Goal: Information Seeking & Learning: Learn about a topic

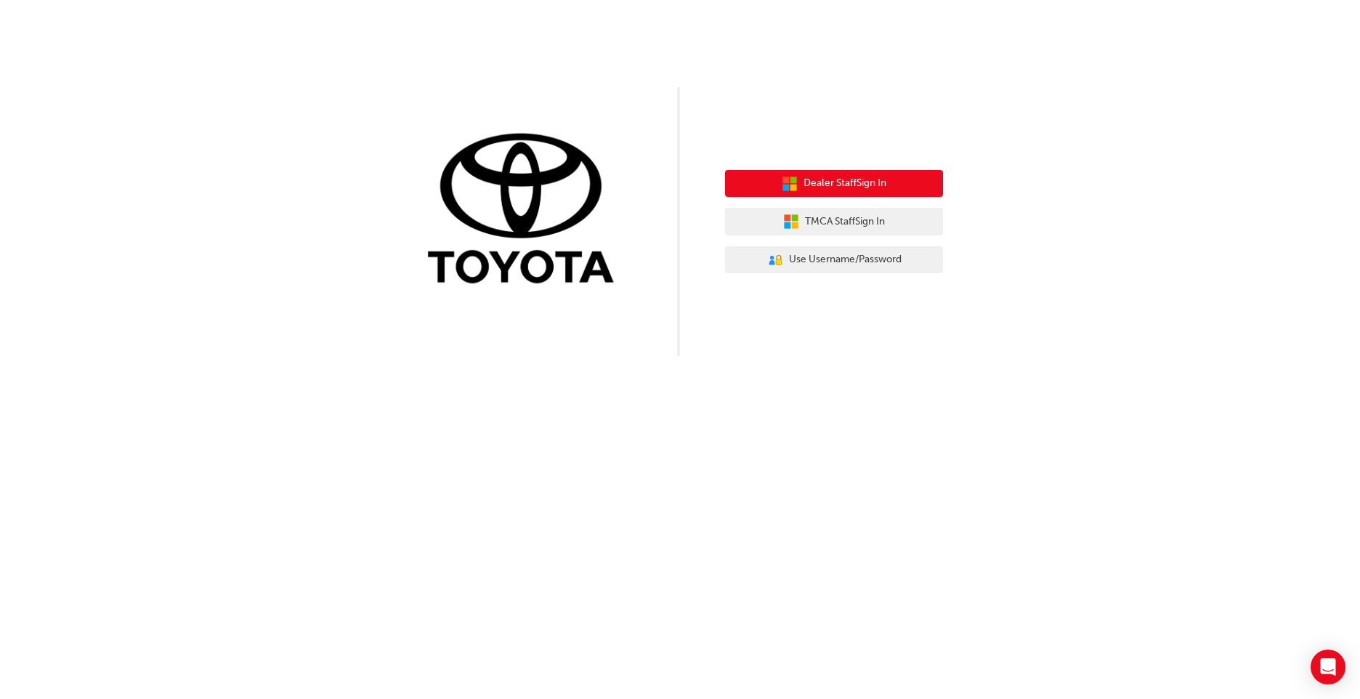
click at [853, 187] on span "Dealer Staff Sign In" at bounding box center [844, 183] width 83 height 17
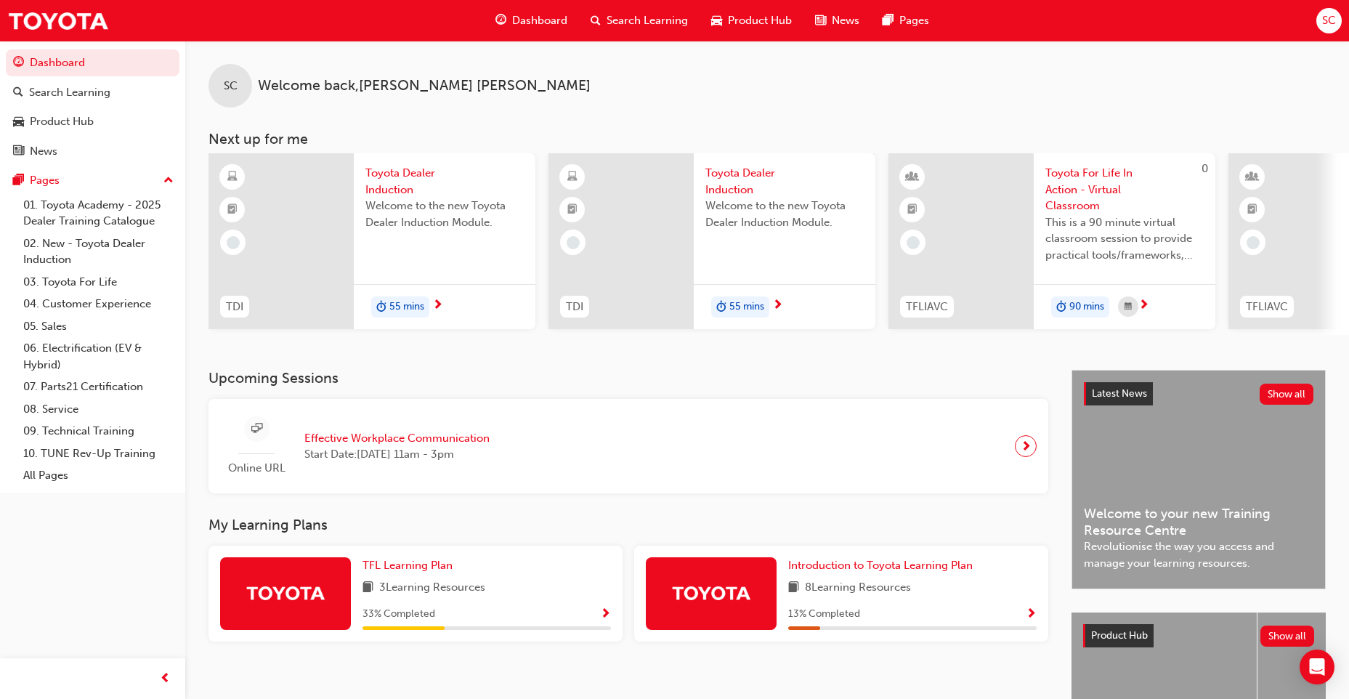
click at [662, 17] on span "Search Learning" at bounding box center [647, 20] width 81 height 17
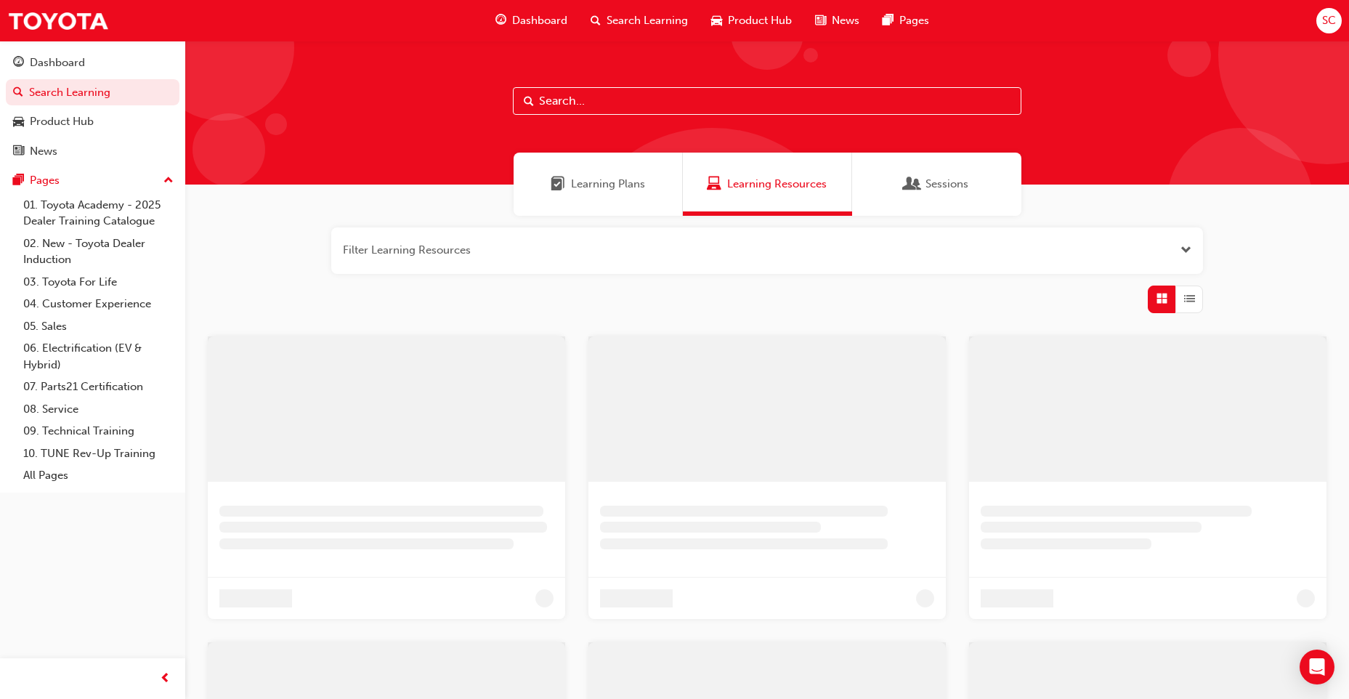
click at [550, 105] on input "text" at bounding box center [767, 101] width 508 height 28
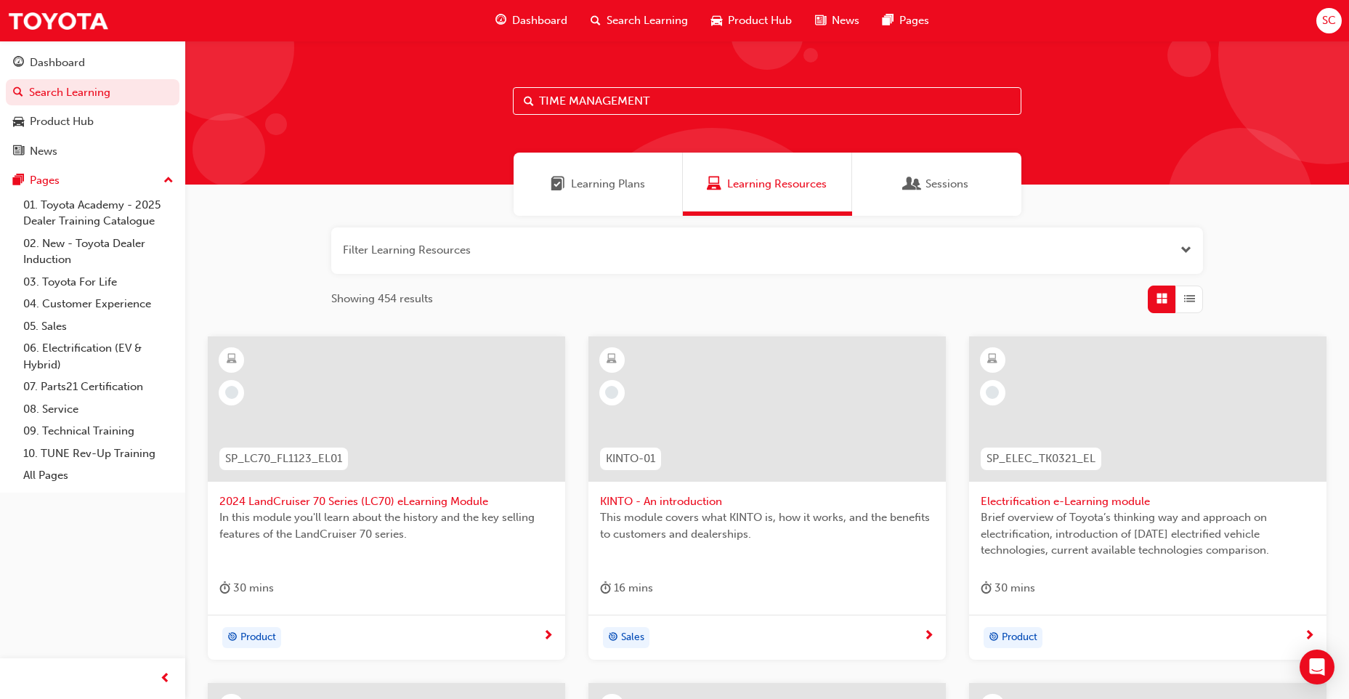
type input "TIME MANAGEMENT"
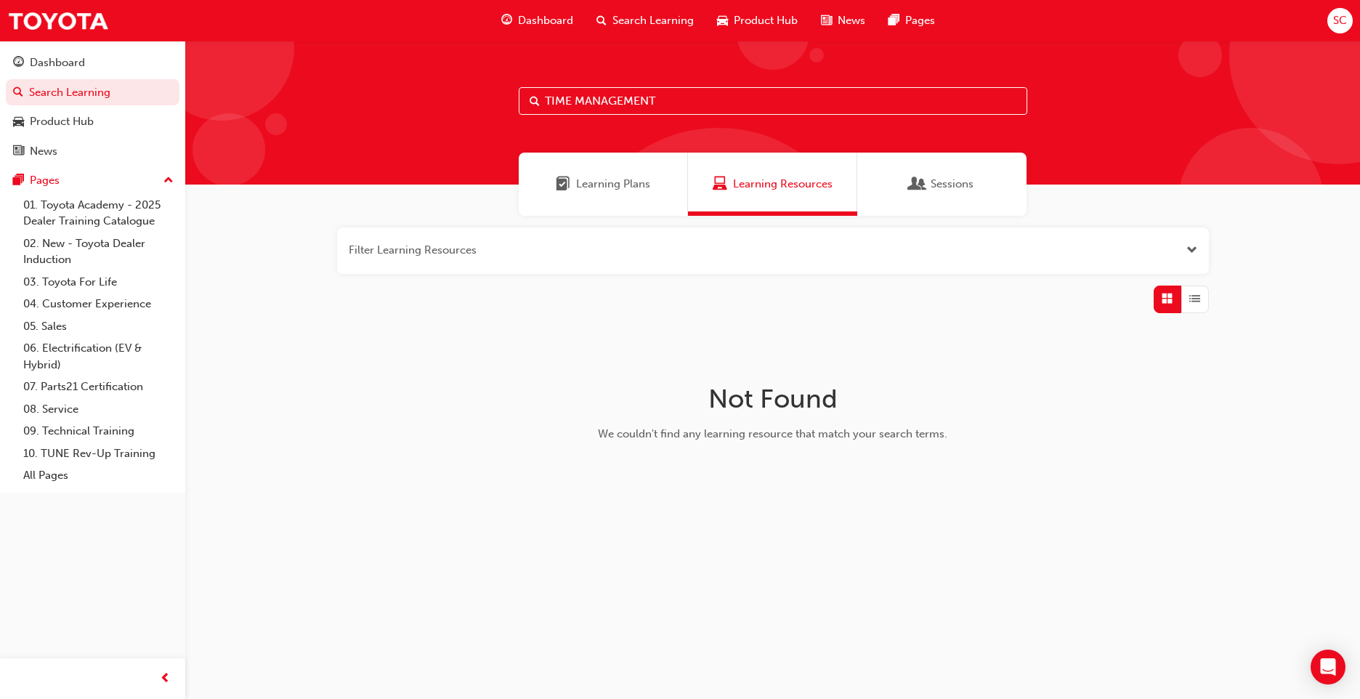
drag, startPoint x: 692, startPoint y: 97, endPoint x: 543, endPoint y: 94, distance: 149.0
click at [543, 94] on input "TIME MANAGEMENT" at bounding box center [773, 101] width 508 height 28
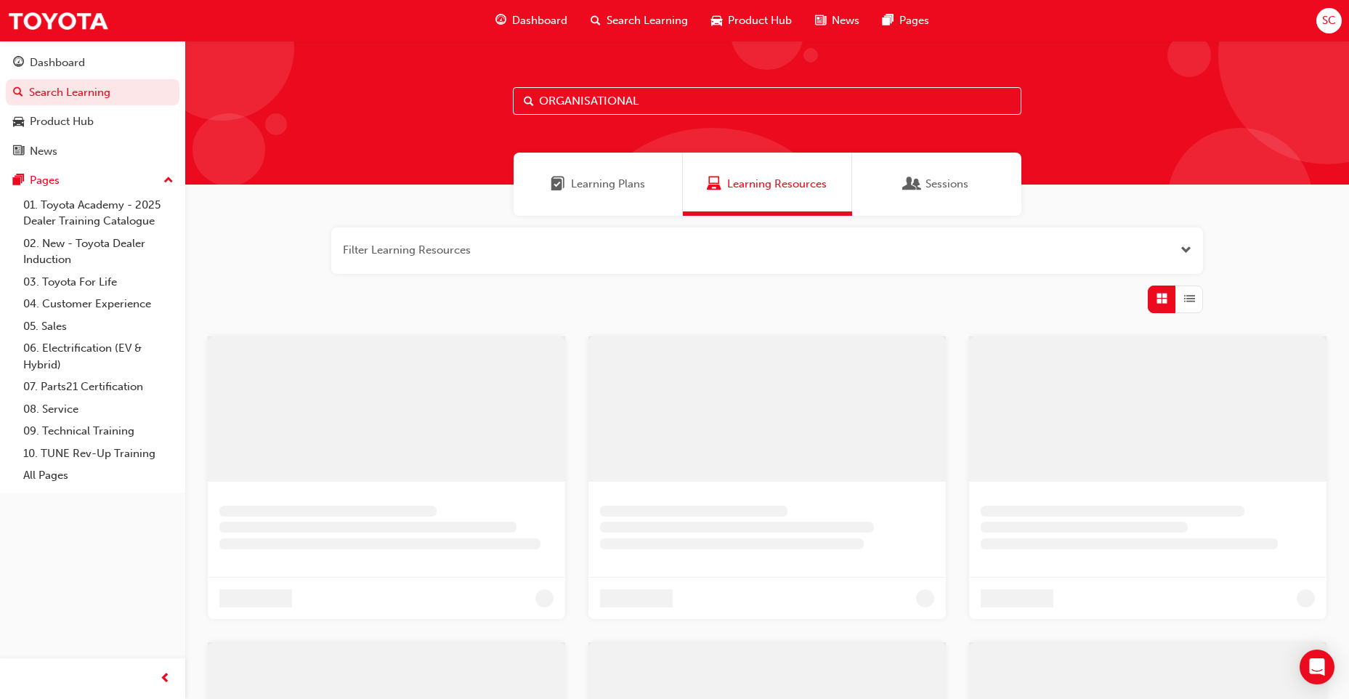
type input "ORGANISATIONAL"
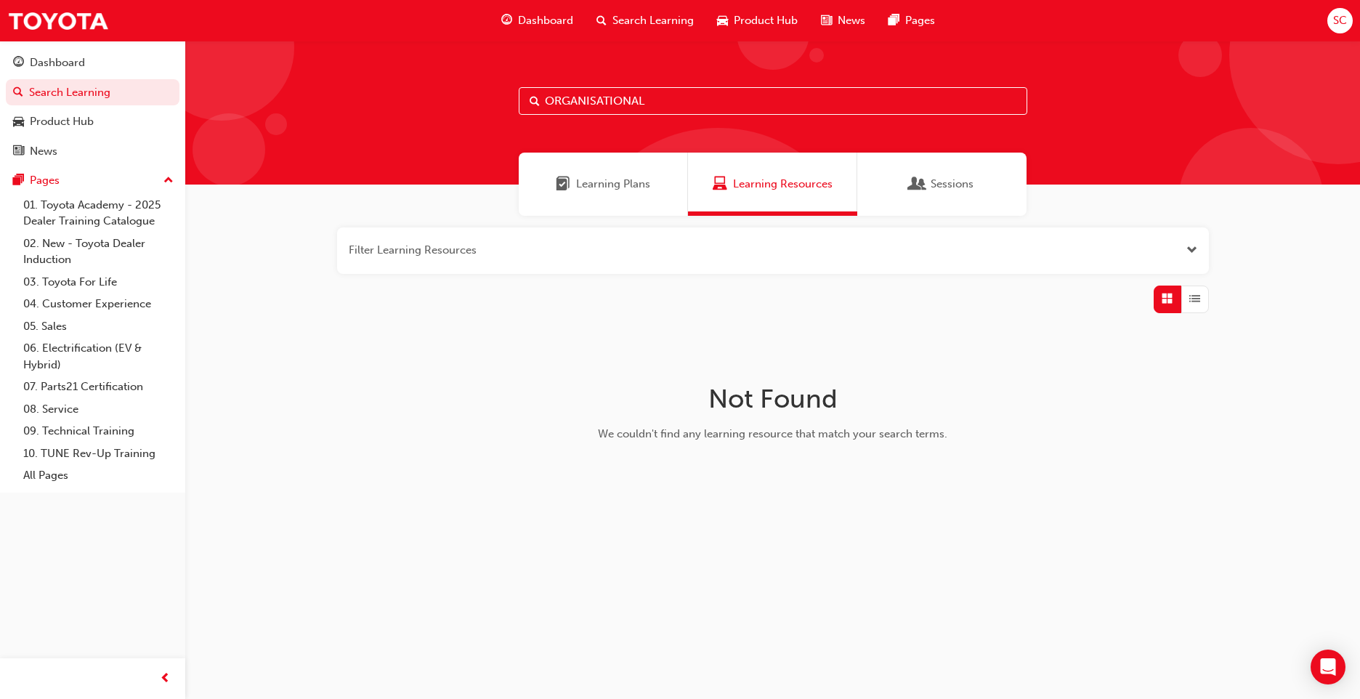
click at [601, 184] on span "Learning Plans" at bounding box center [613, 184] width 74 height 17
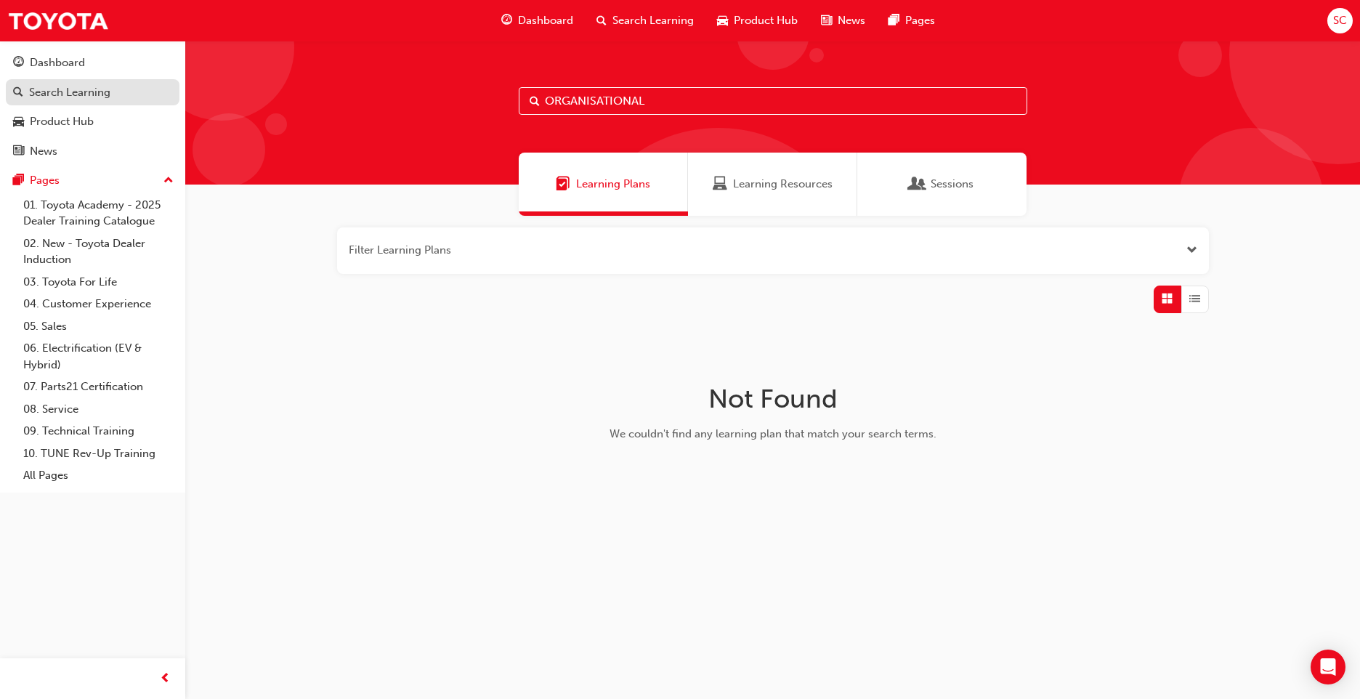
click at [90, 93] on div "Search Learning" at bounding box center [69, 92] width 81 height 17
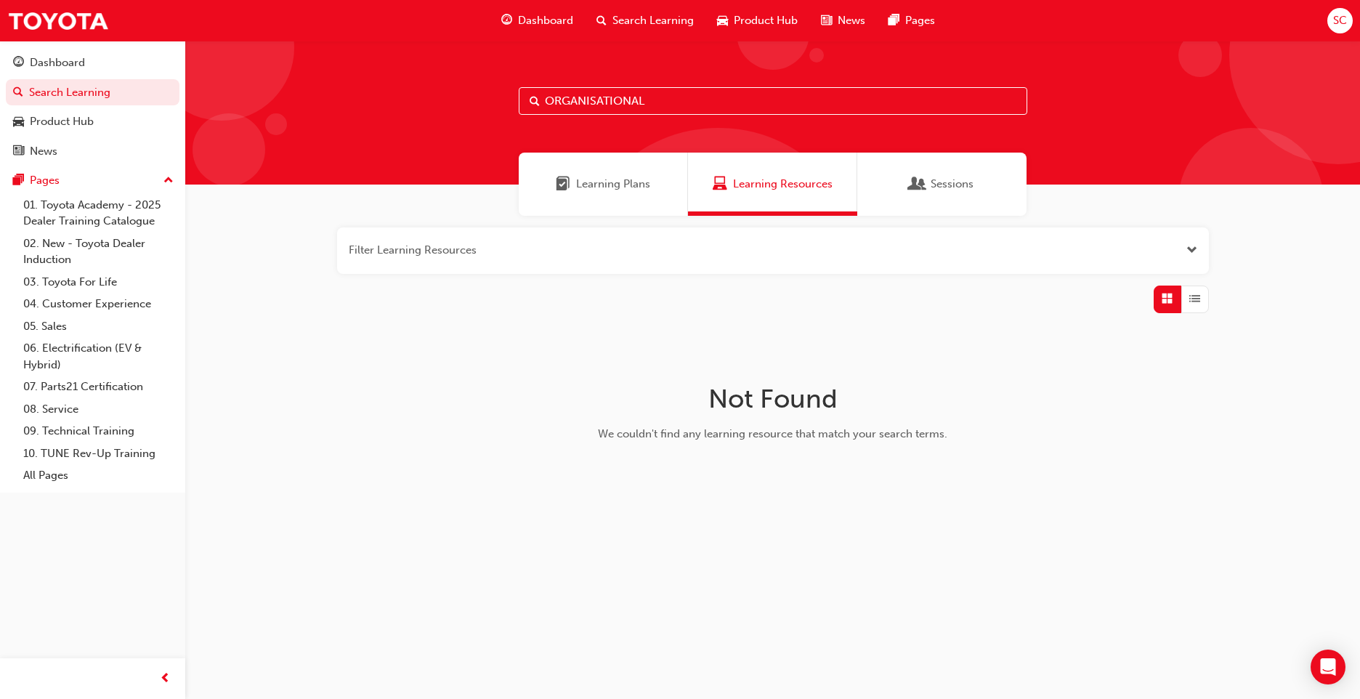
click at [501, 253] on button "button" at bounding box center [773, 250] width 872 height 46
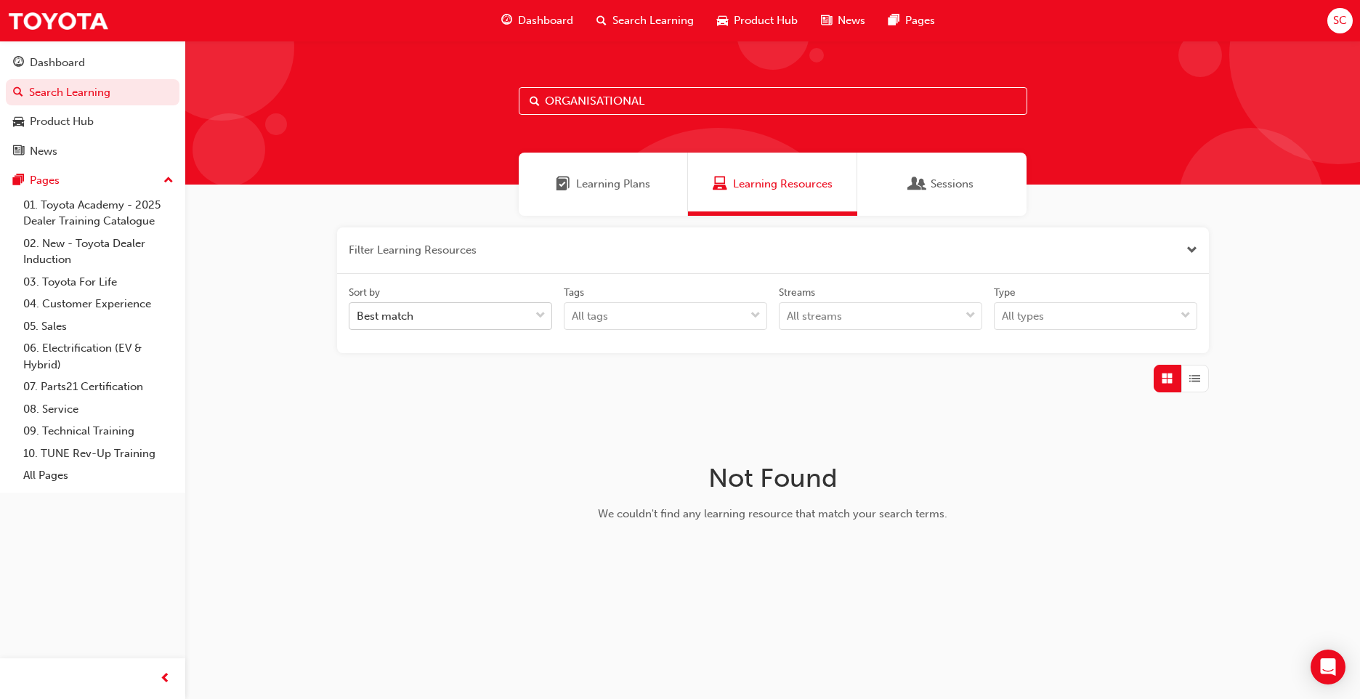
click at [538, 316] on span "down-icon" at bounding box center [540, 316] width 10 height 19
click at [358, 316] on input "Sort by Best match" at bounding box center [357, 315] width 1 height 12
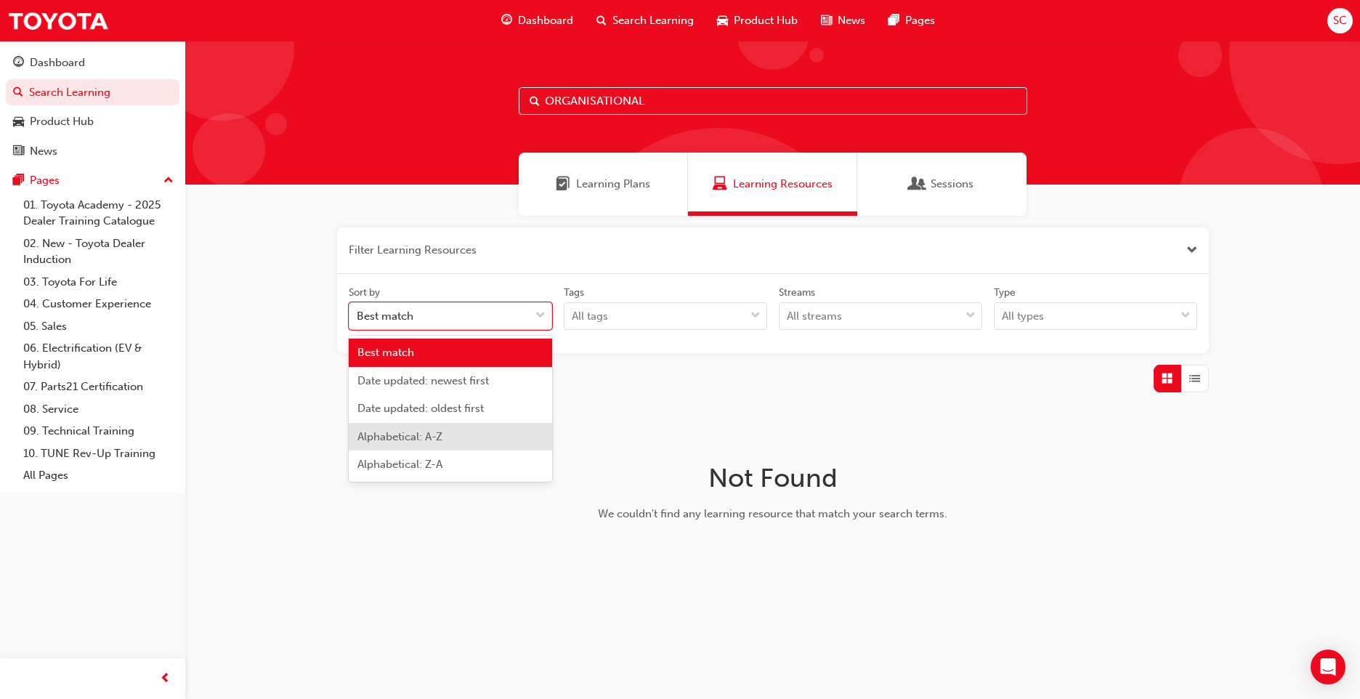
click at [506, 438] on div "Alphabetical: A-Z" at bounding box center [450, 437] width 203 height 28
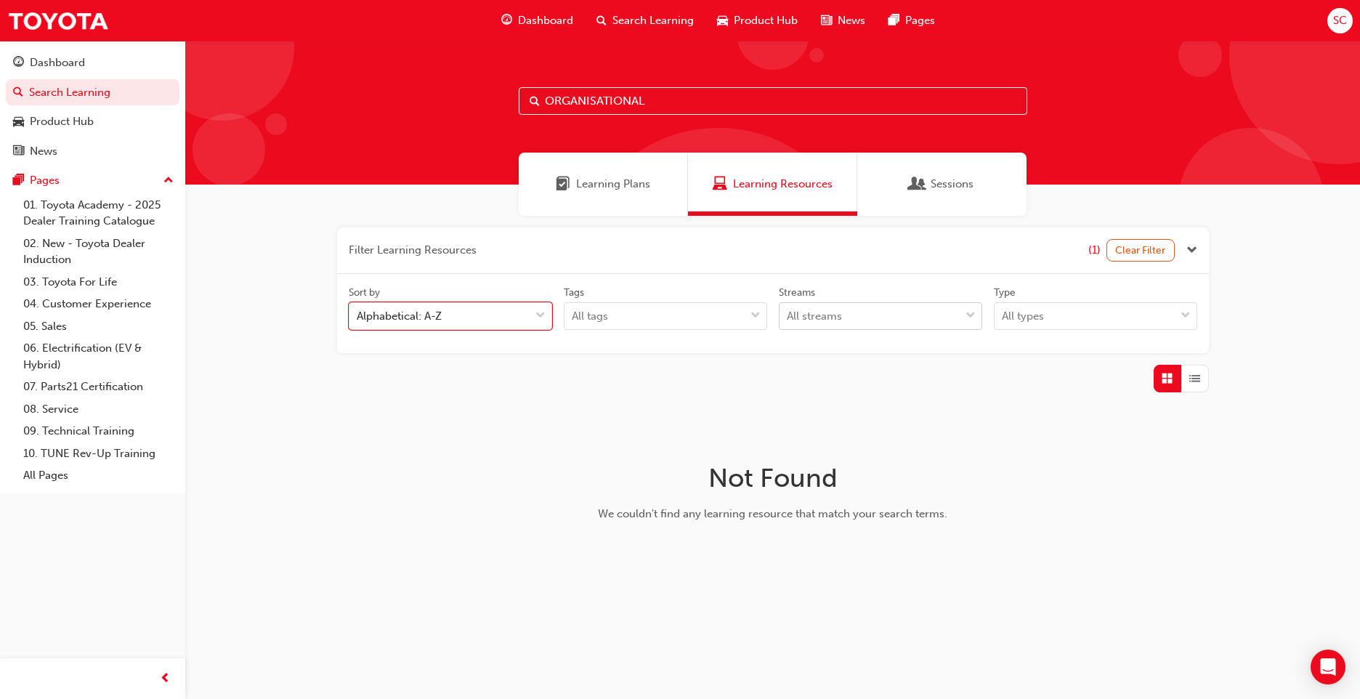
click at [892, 322] on div "All streams" at bounding box center [869, 316] width 180 height 25
click at [788, 322] on input "Streams All streams" at bounding box center [787, 315] width 1 height 12
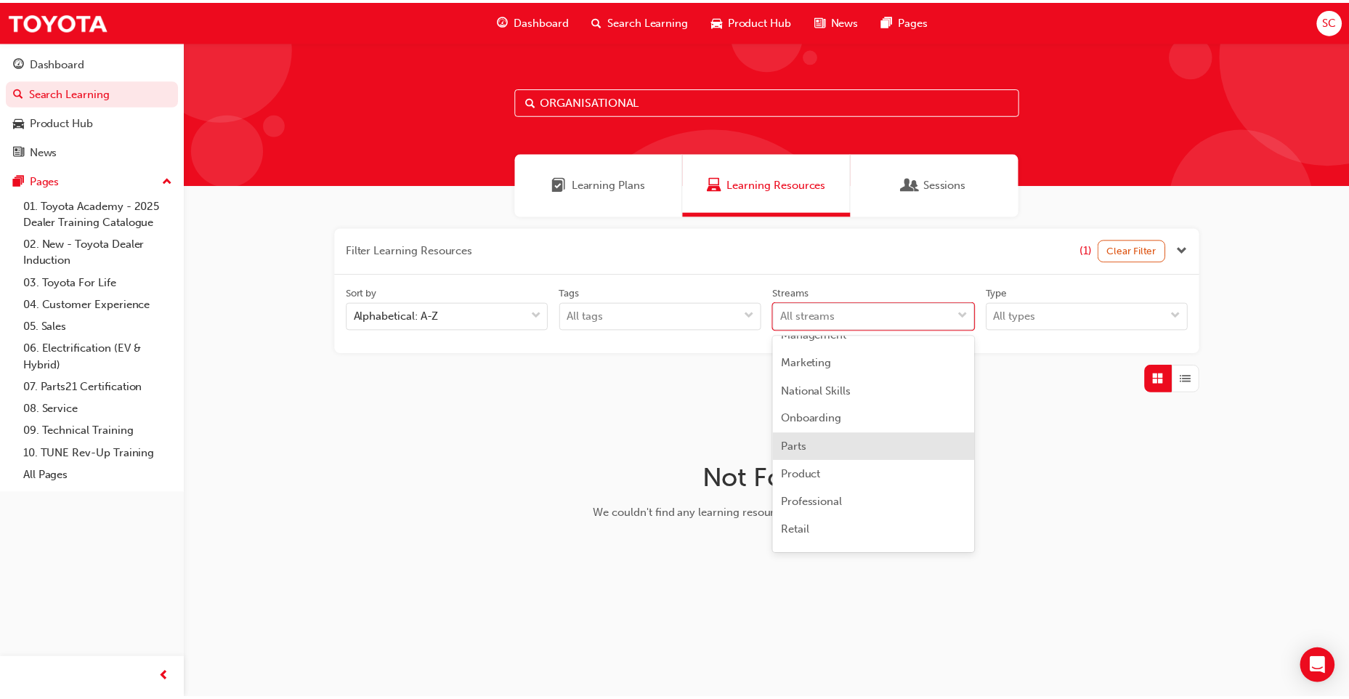
scroll to position [68, 0]
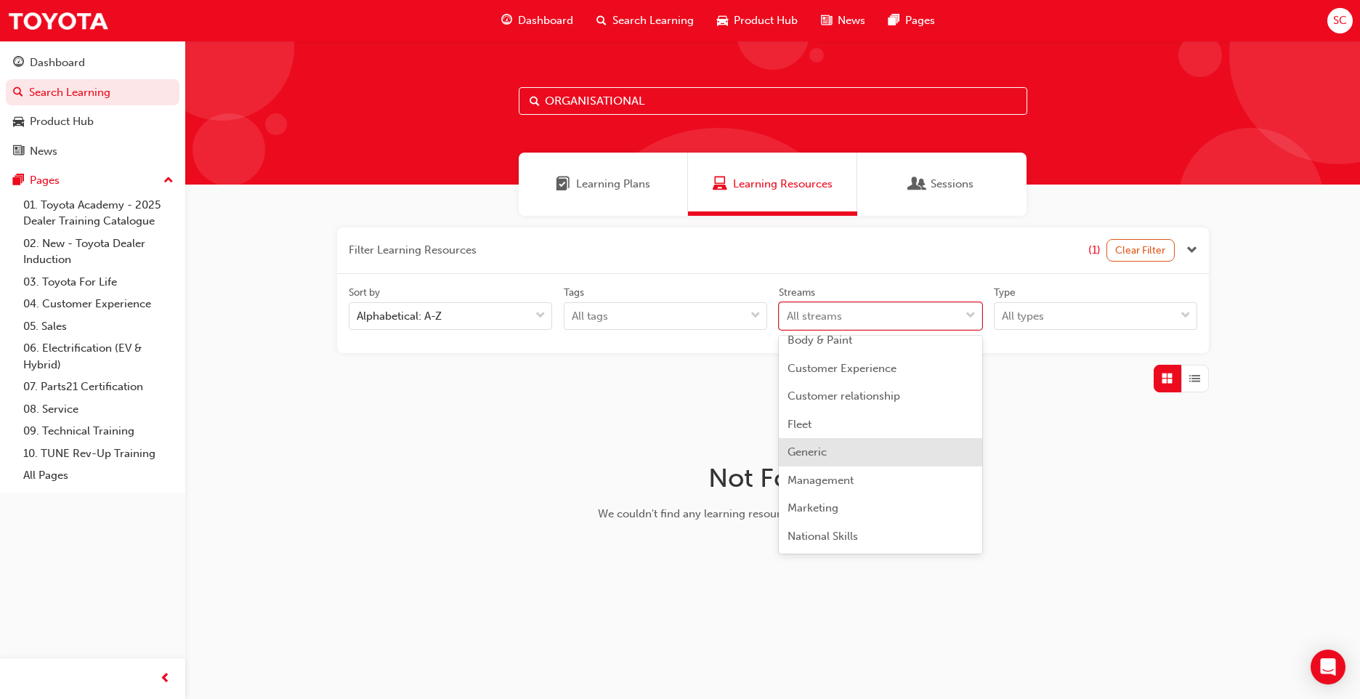
click at [895, 453] on div "Generic" at bounding box center [880, 452] width 203 height 28
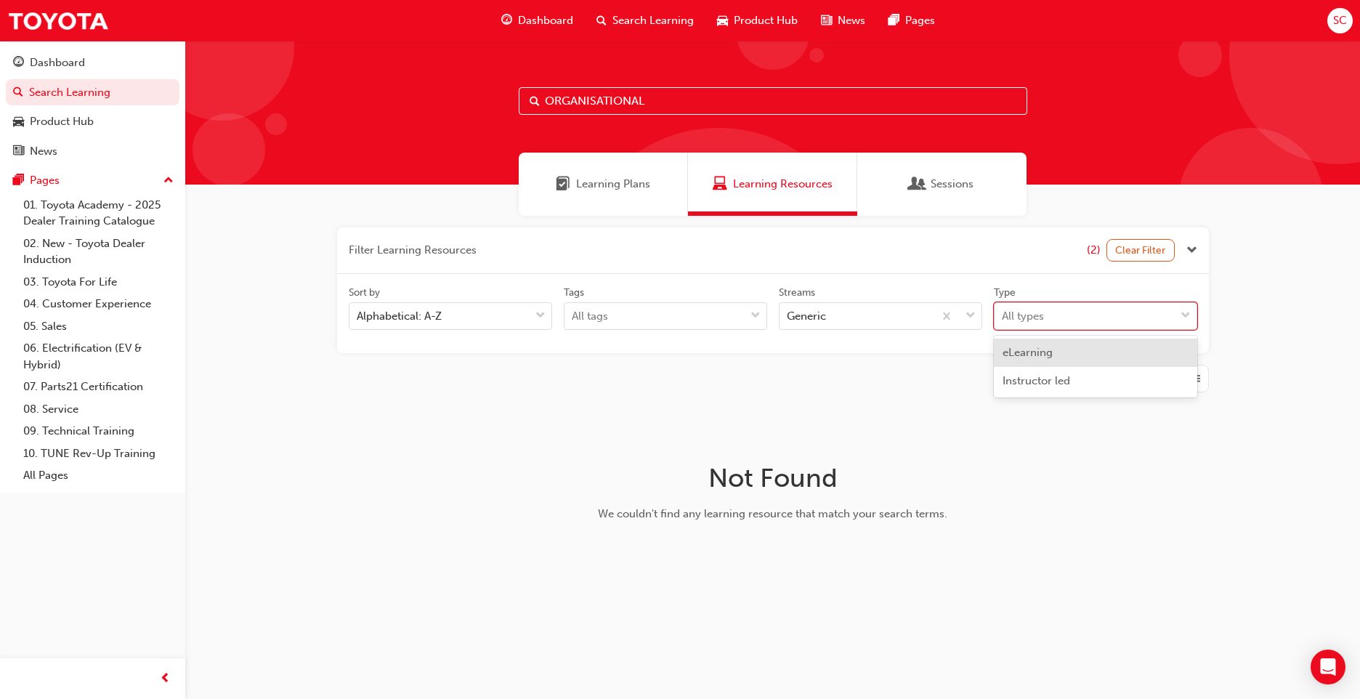
click at [1128, 328] on div "All types" at bounding box center [1084, 316] width 180 height 25
click at [1003, 322] on input "Type option eLearning focused, 1 of 2. 2 results available. Use Up and Down to …" at bounding box center [1002, 315] width 1 height 12
click at [1128, 328] on div "All types" at bounding box center [1084, 316] width 180 height 25
click at [1003, 322] on input "Type option eLearning focused, 1 of 2. 2 results available. Use Up and Down to …" at bounding box center [1002, 315] width 1 height 12
click at [990, 488] on h1 "Not Found" at bounding box center [773, 478] width 461 height 32
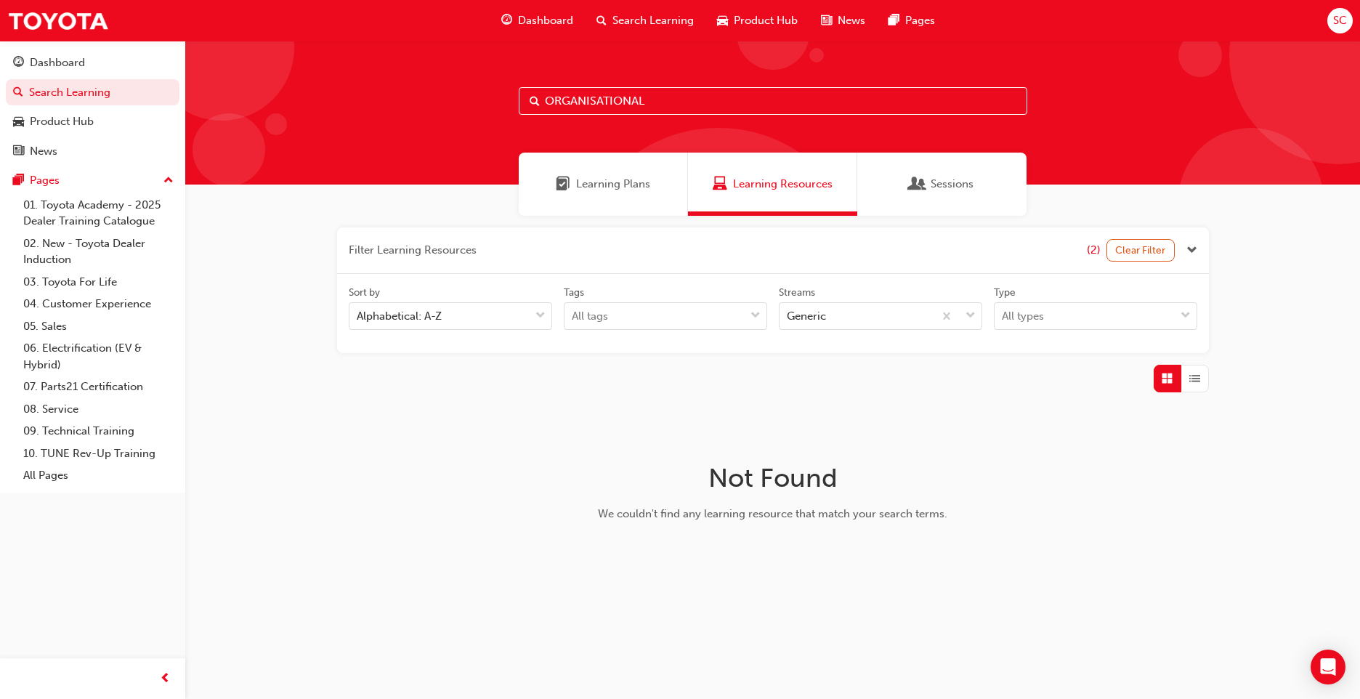
click at [964, 187] on span "Sessions" at bounding box center [952, 184] width 43 height 17
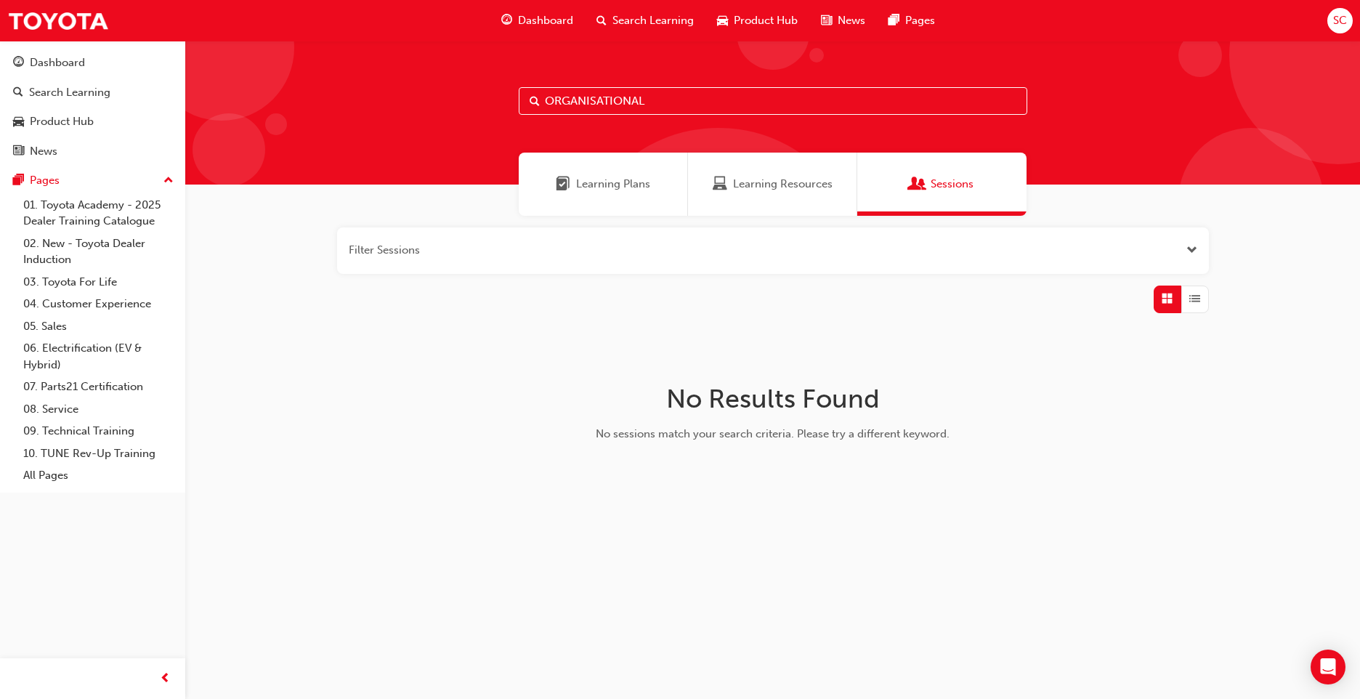
click at [594, 190] on span "Learning Plans" at bounding box center [613, 184] width 74 height 17
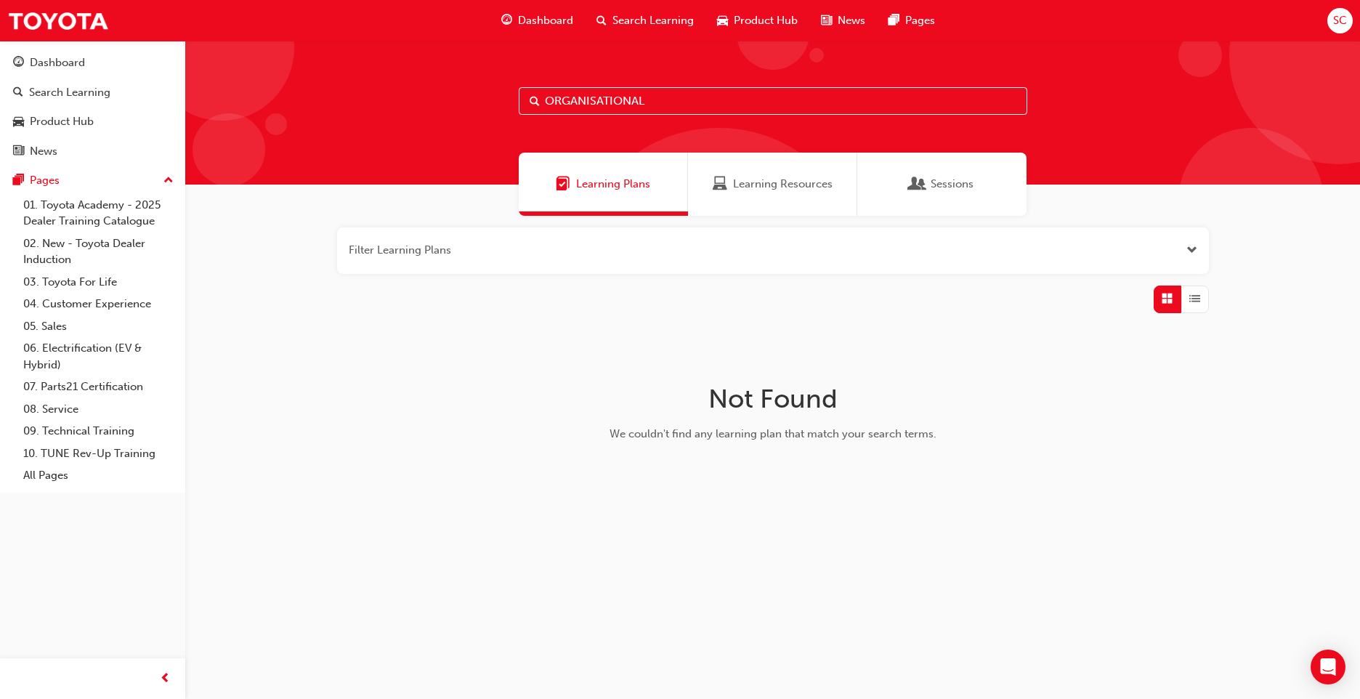
drag, startPoint x: 703, startPoint y: 102, endPoint x: 501, endPoint y: 109, distance: 202.1
click at [501, 109] on div "ORGANISATIONAL" at bounding box center [772, 113] width 1175 height 144
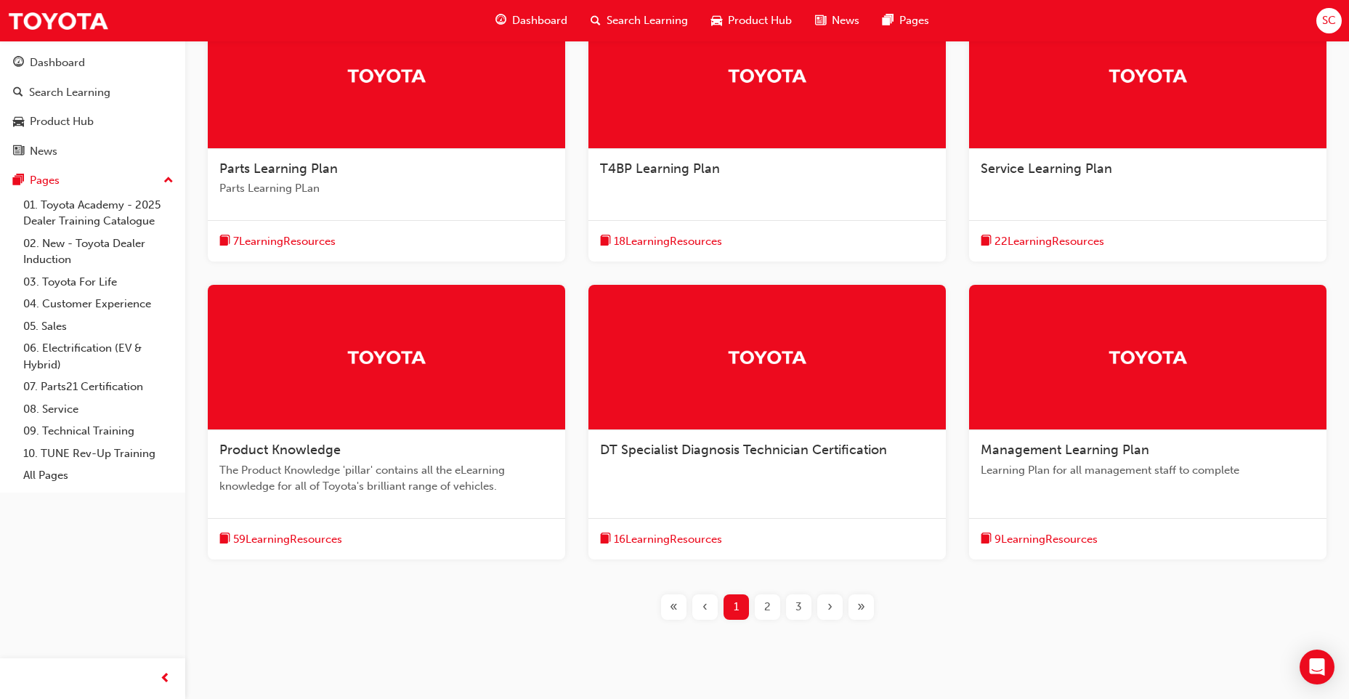
scroll to position [371, 0]
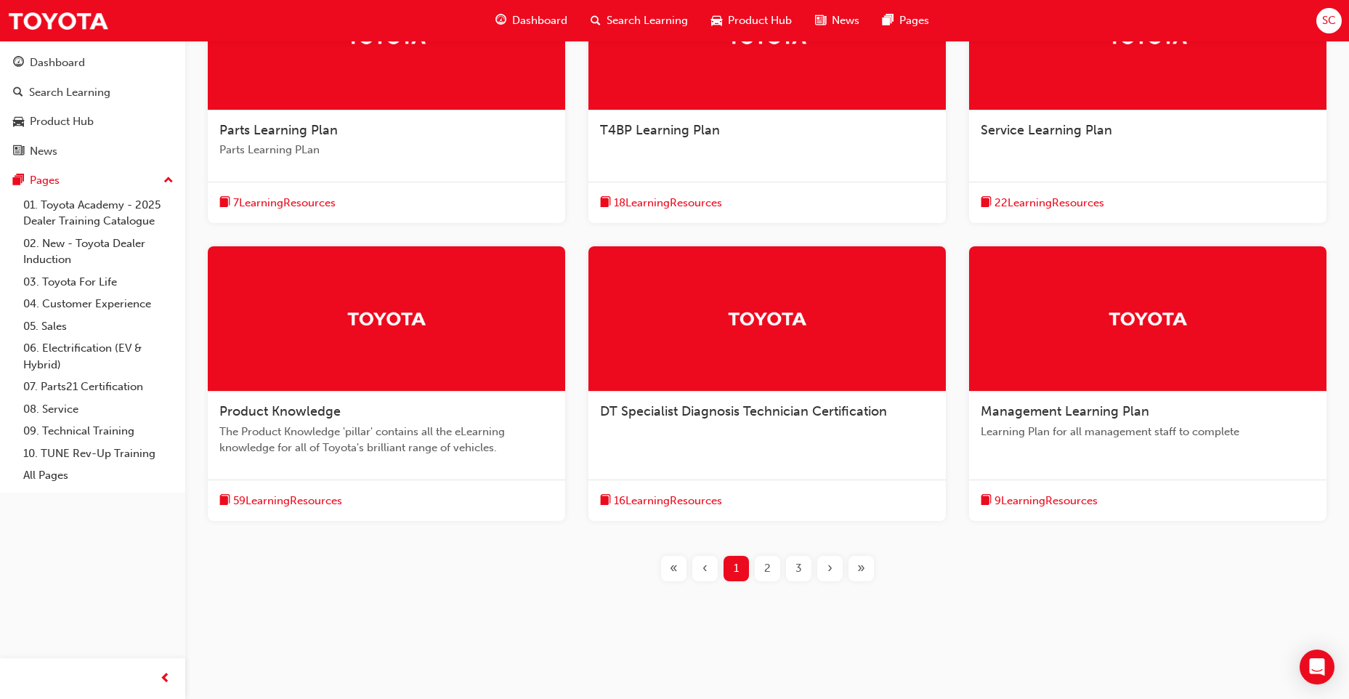
click at [770, 561] on span "2" at bounding box center [767, 568] width 7 height 17
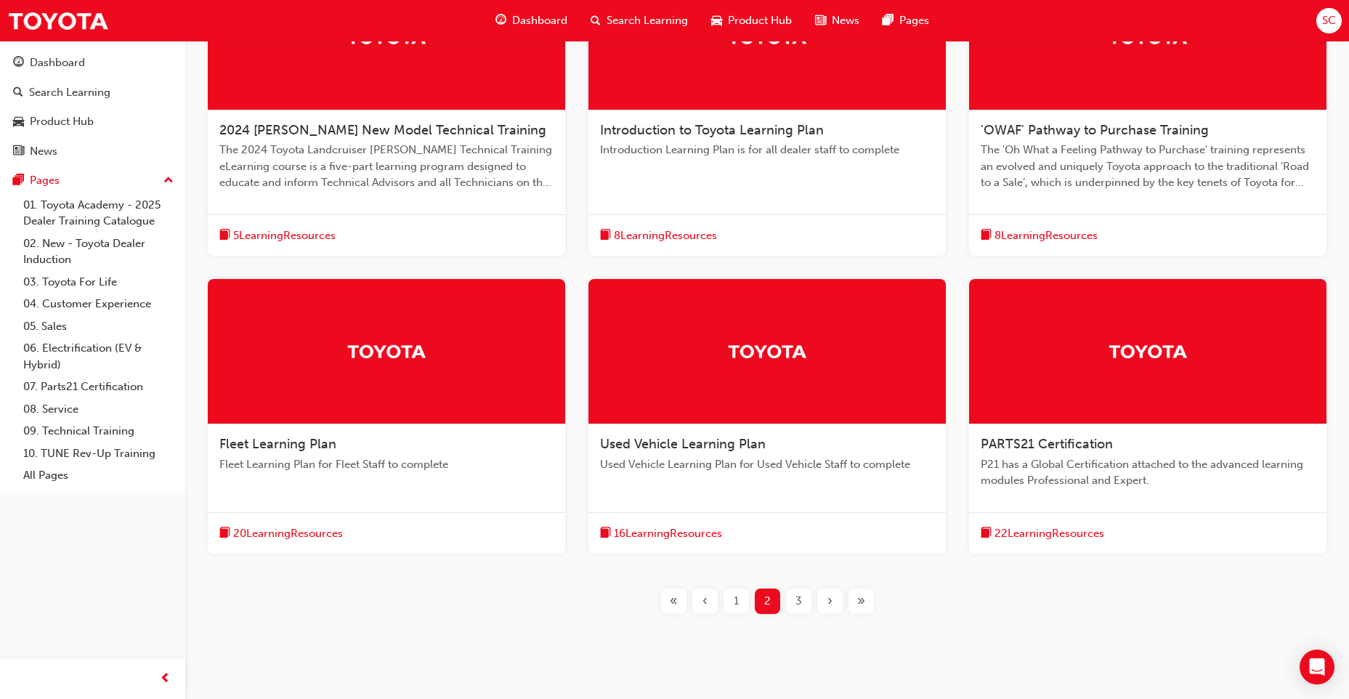
click at [330, 535] on span "20 Learning Resources" at bounding box center [288, 533] width 110 height 17
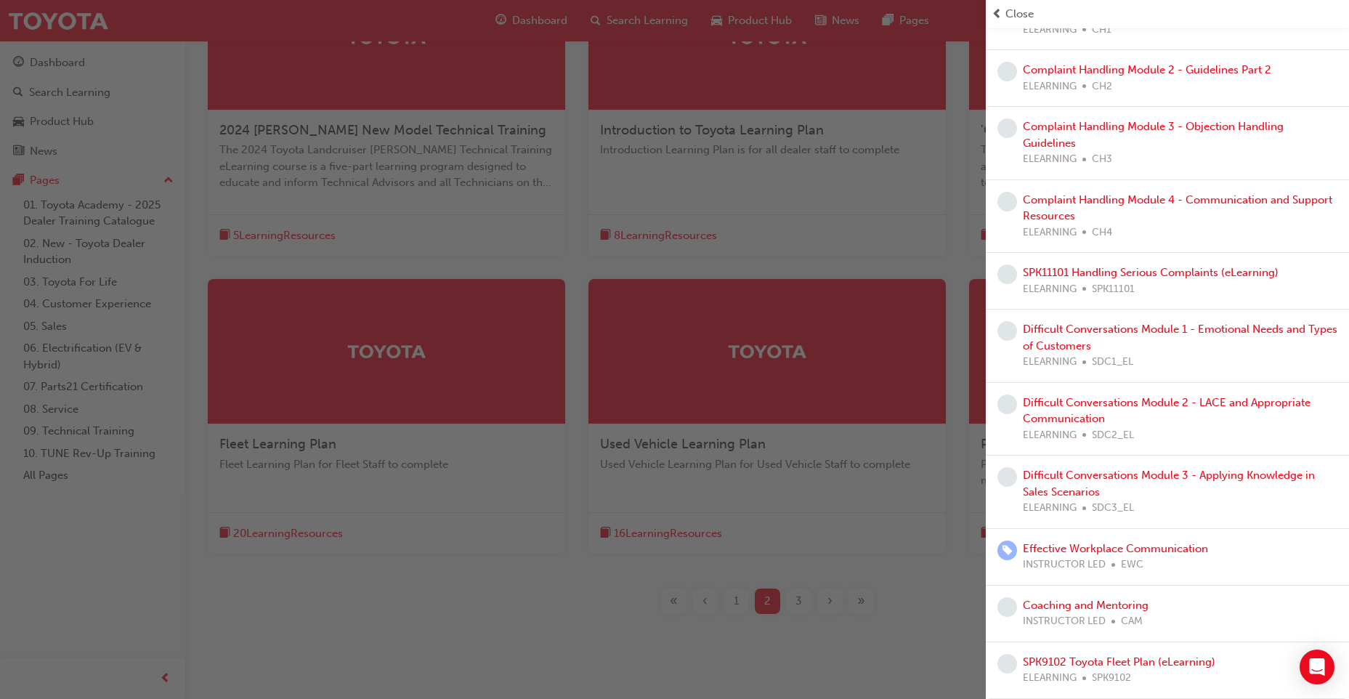
scroll to position [404, 0]
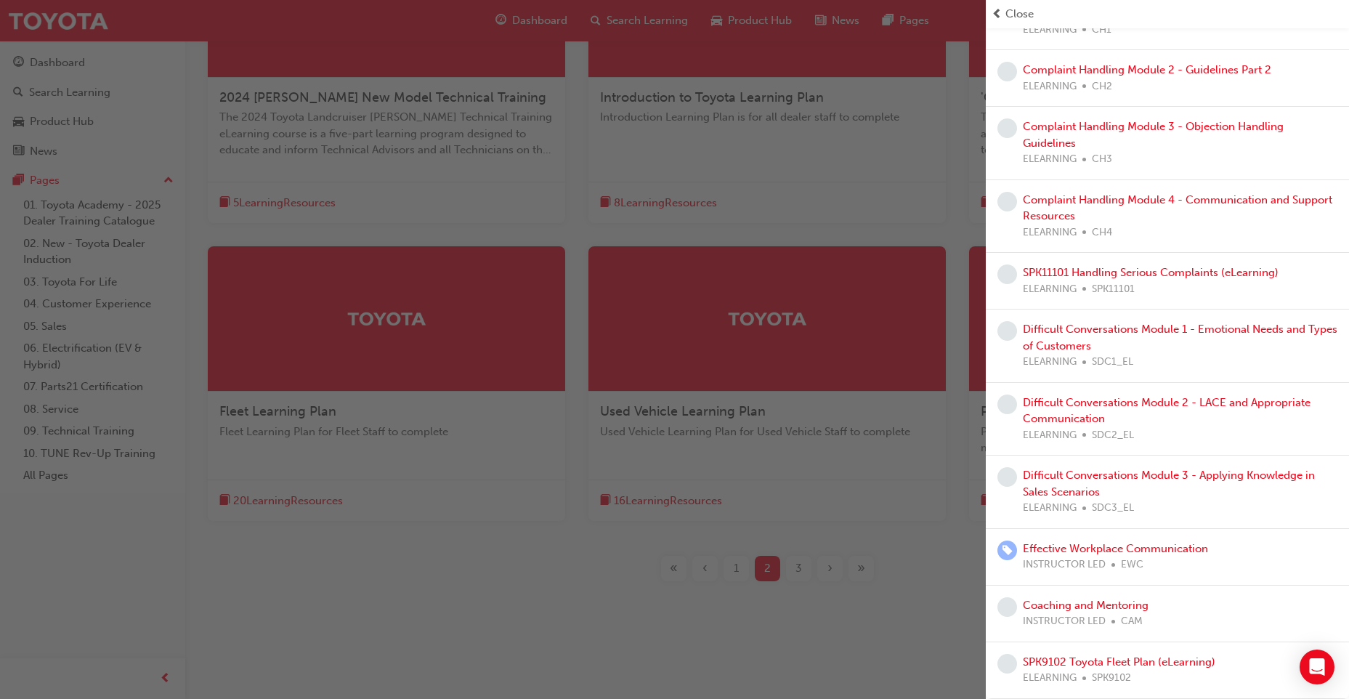
click at [886, 648] on div "button" at bounding box center [493, 349] width 986 height 699
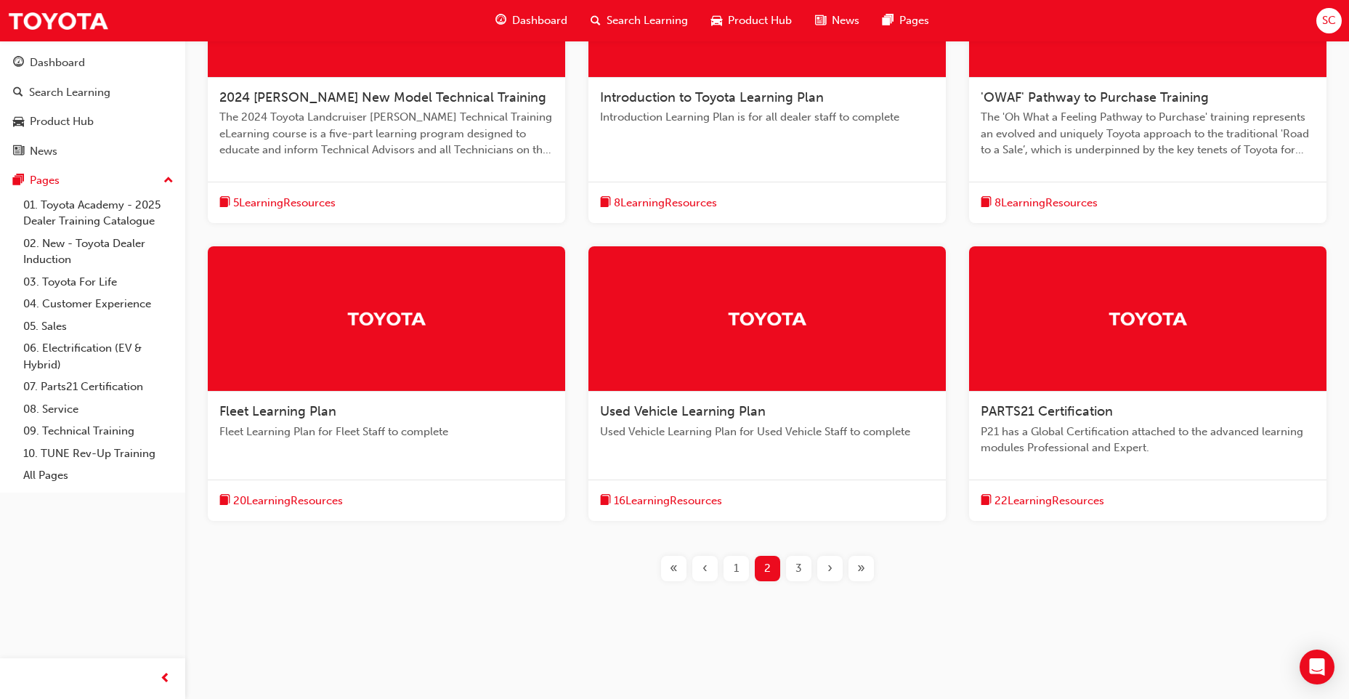
click at [806, 573] on div "3" at bounding box center [798, 568] width 25 height 25
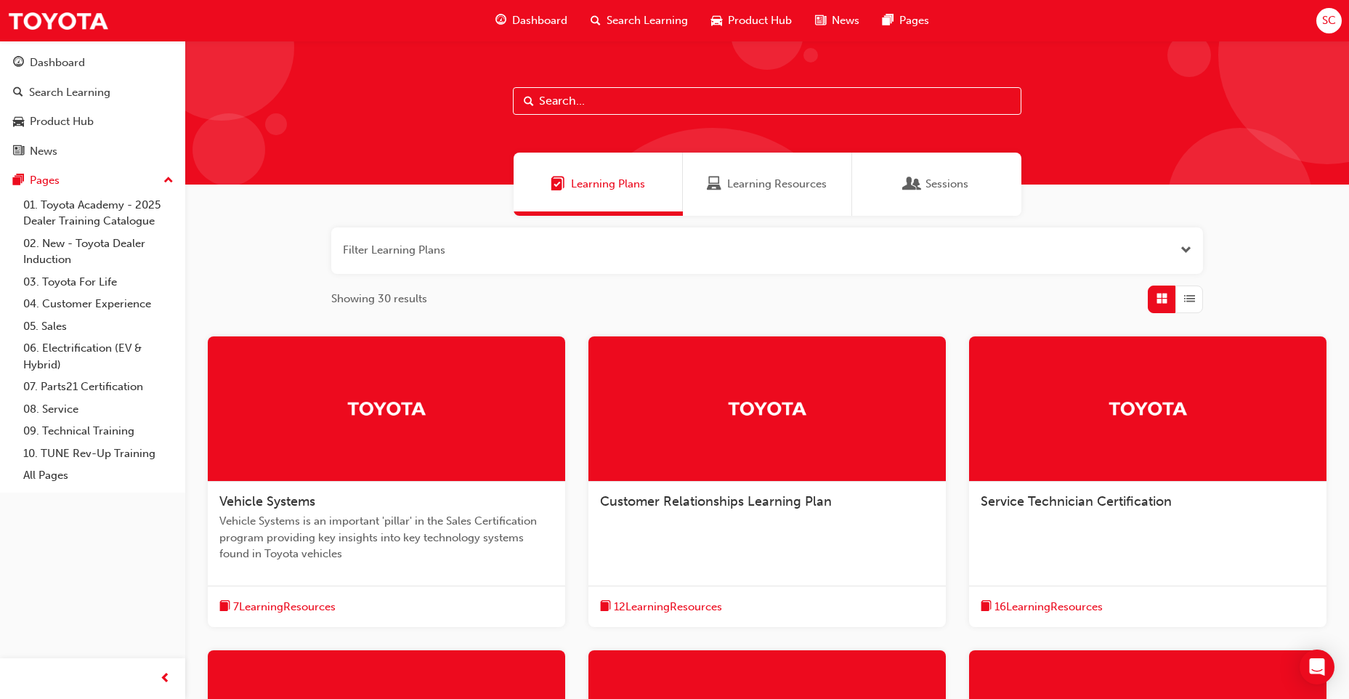
click at [810, 177] on span "Learning Resources" at bounding box center [777, 184] width 100 height 17
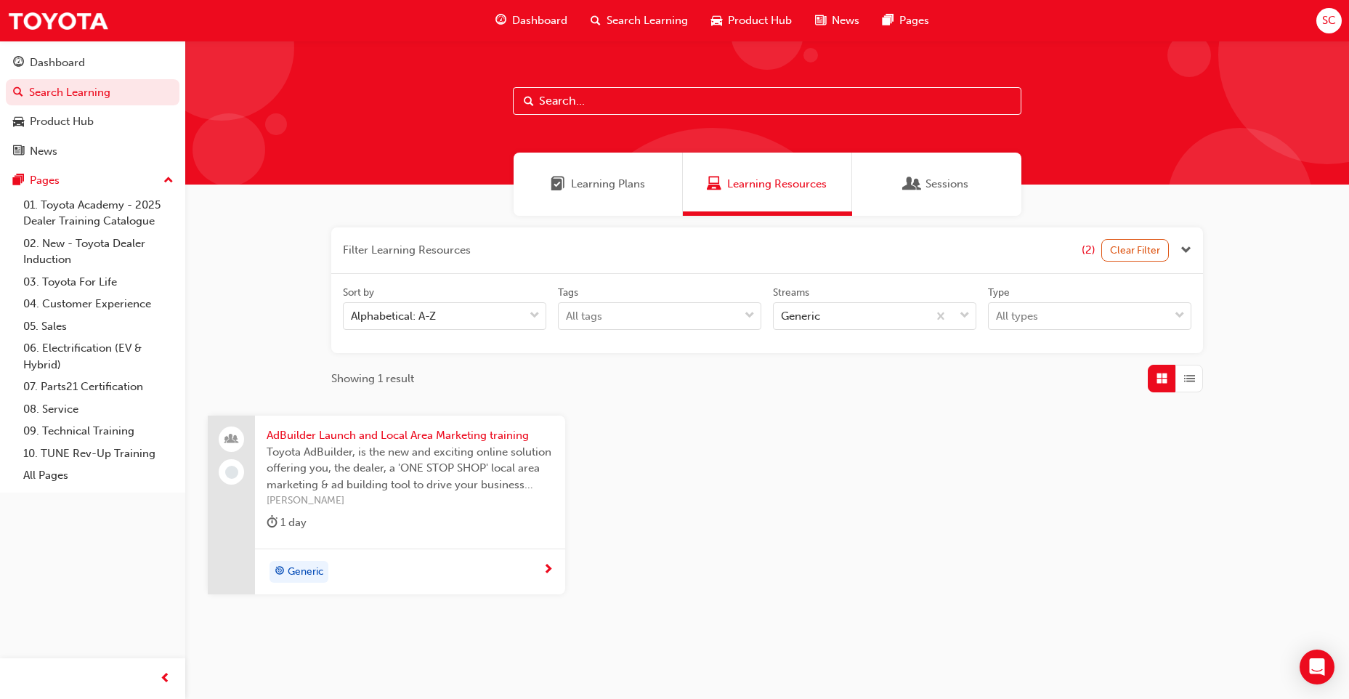
click at [969, 175] on div "Sessions" at bounding box center [936, 184] width 169 height 63
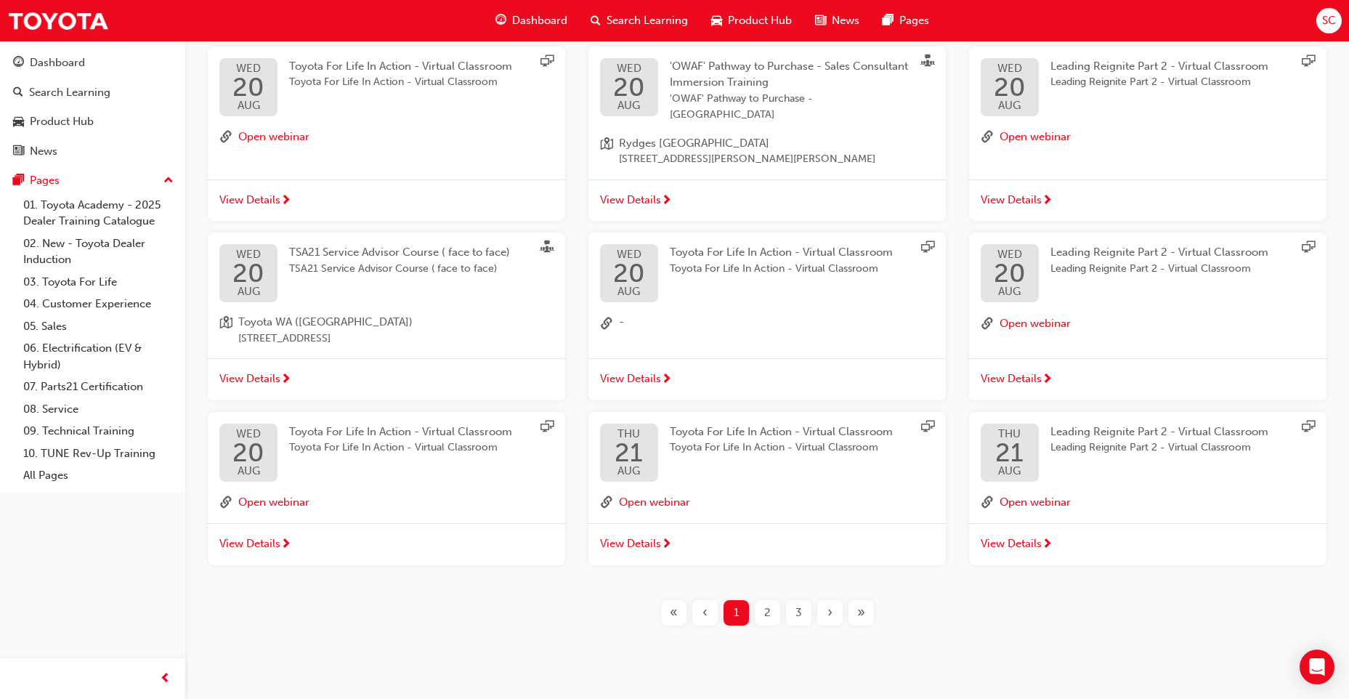
scroll to position [291, 0]
click at [765, 604] on span "2" at bounding box center [767, 612] width 7 height 17
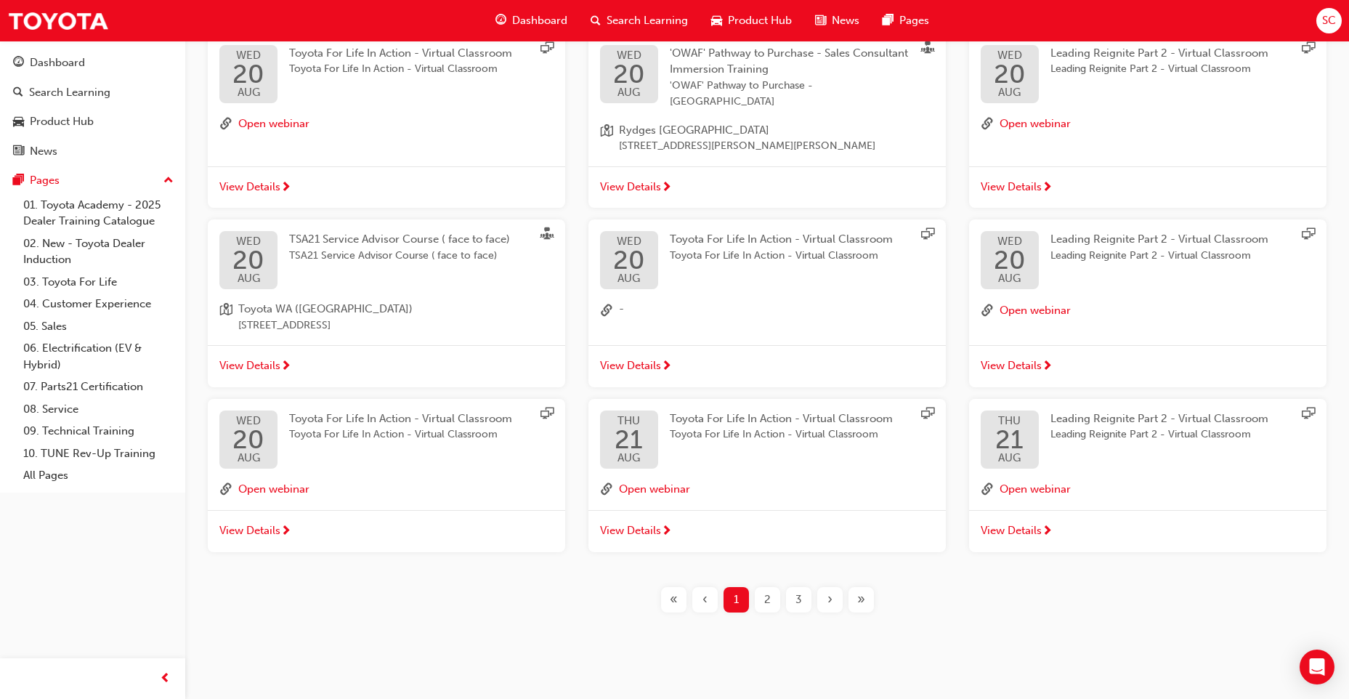
scroll to position [304, 0]
click at [73, 73] on link "Dashboard" at bounding box center [93, 62] width 174 height 27
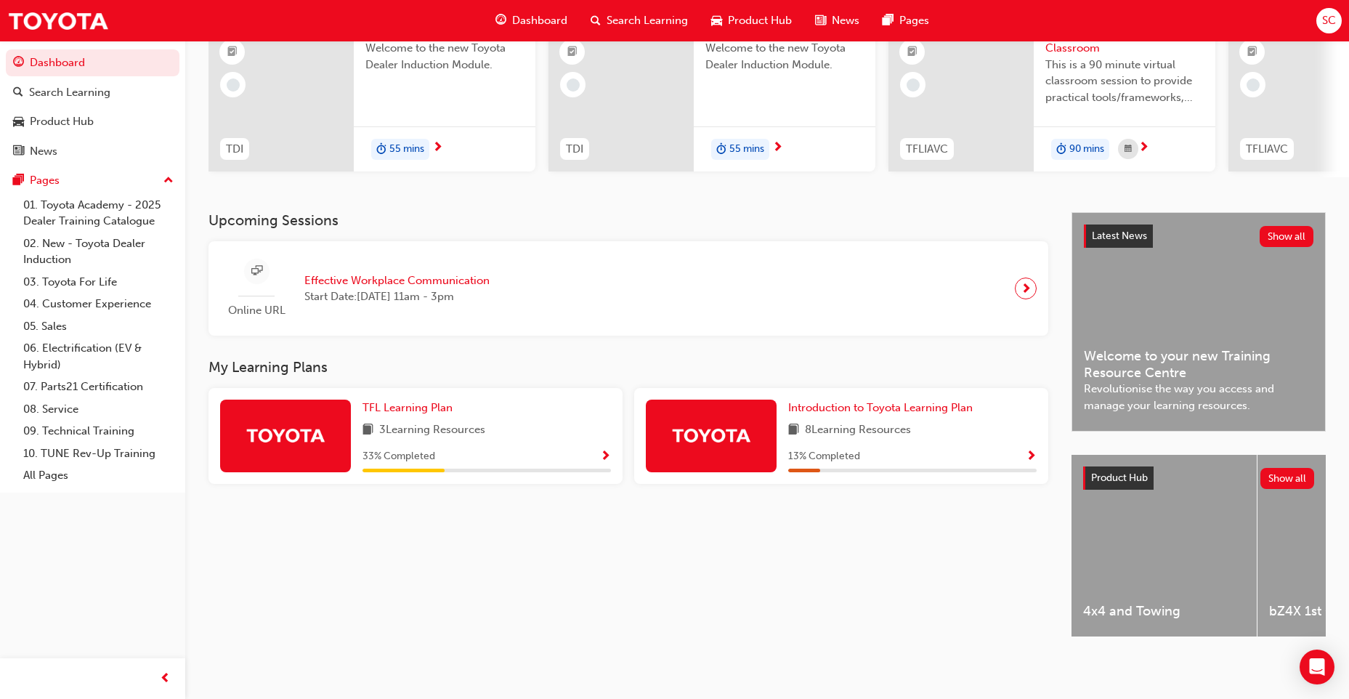
scroll to position [169, 0]
click at [93, 225] on link "01. Toyota Academy - 2025 Dealer Training Catalogue" at bounding box center [98, 213] width 162 height 38
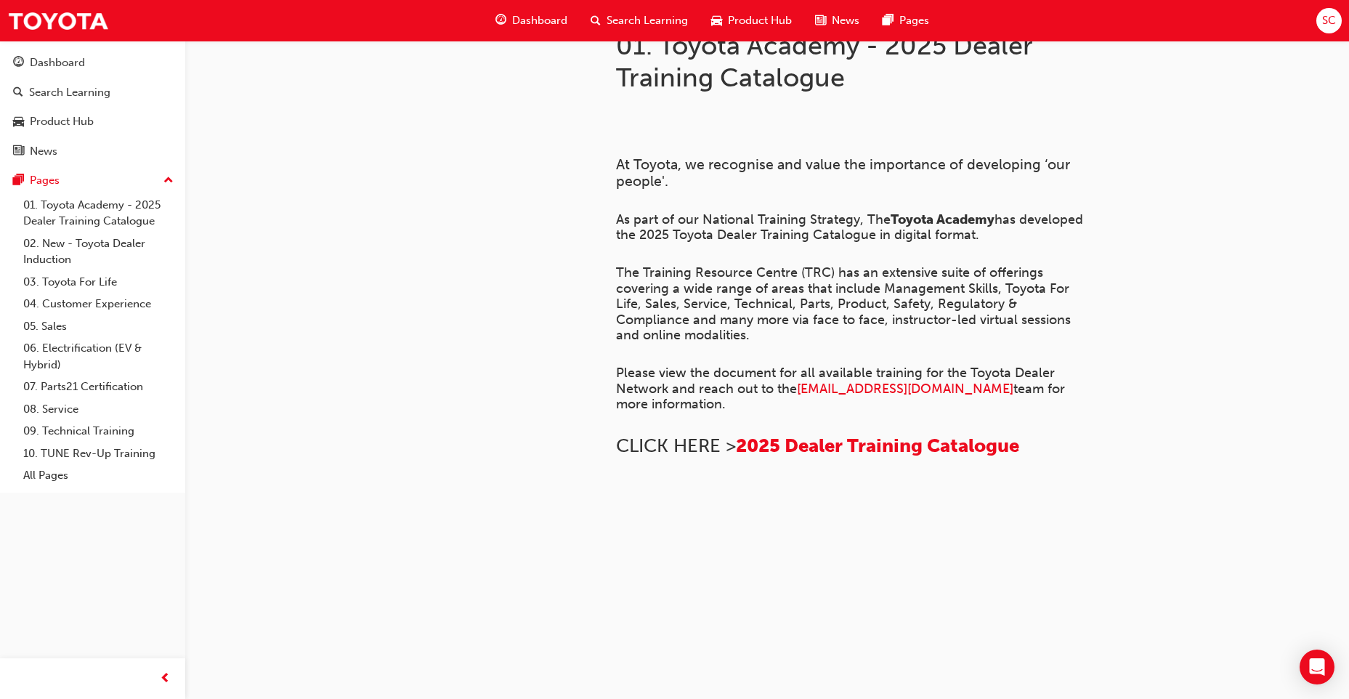
scroll to position [957, 0]
click at [616, 509] on img at bounding box center [616, 509] width 0 height 0
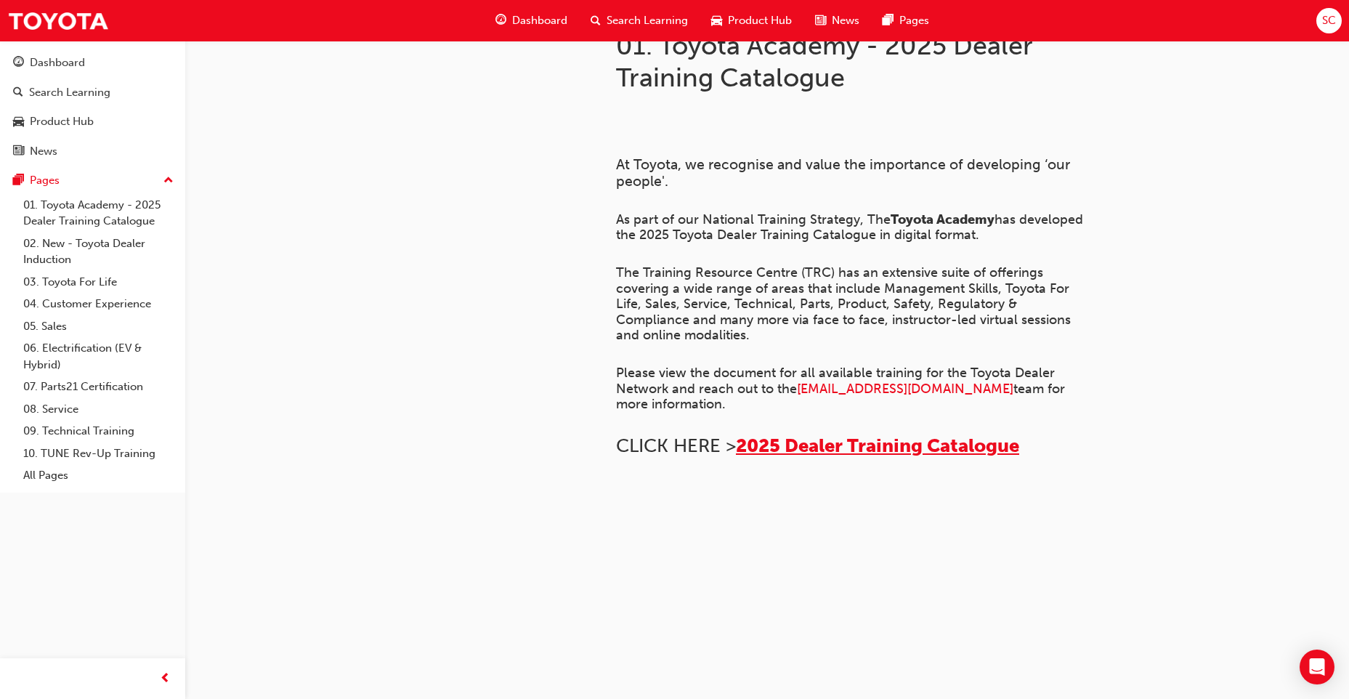
click at [908, 434] on span "2025 Dealer Training Catalogue" at bounding box center [877, 445] width 283 height 23
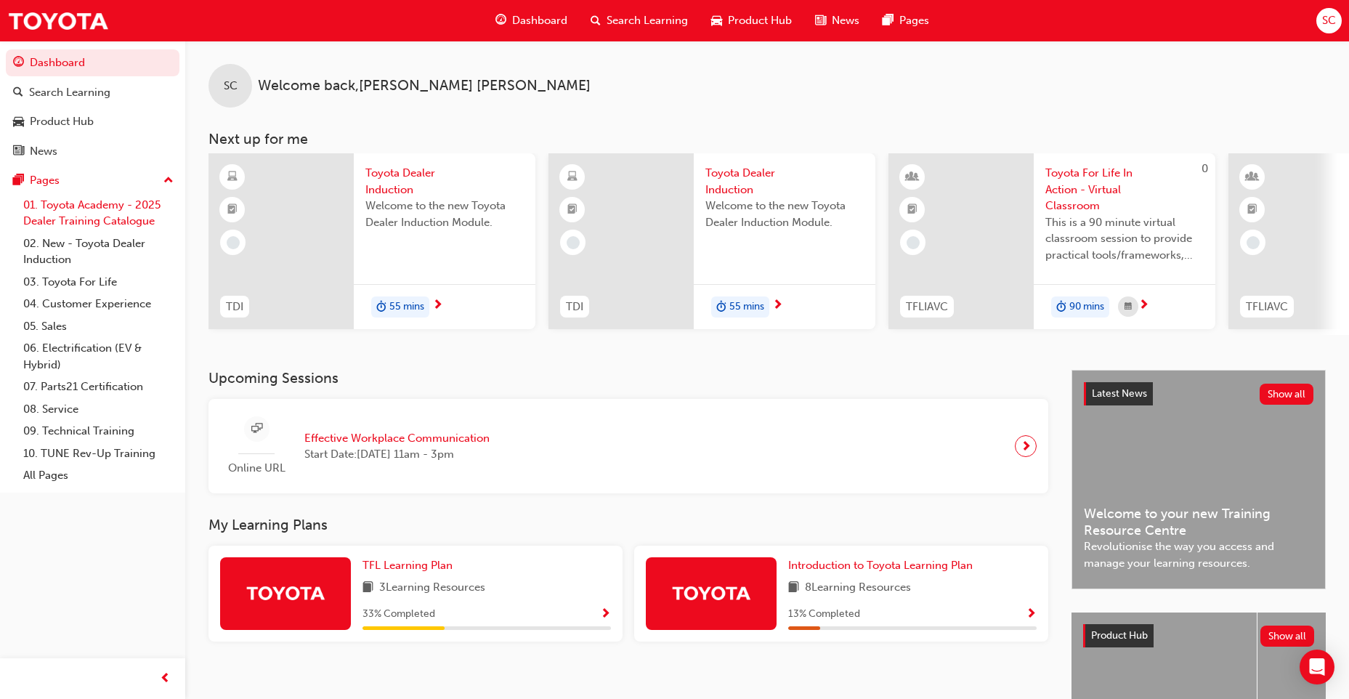
click at [105, 216] on link "01. Toyota Academy - 2025 Dealer Training Catalogue" at bounding box center [98, 213] width 162 height 38
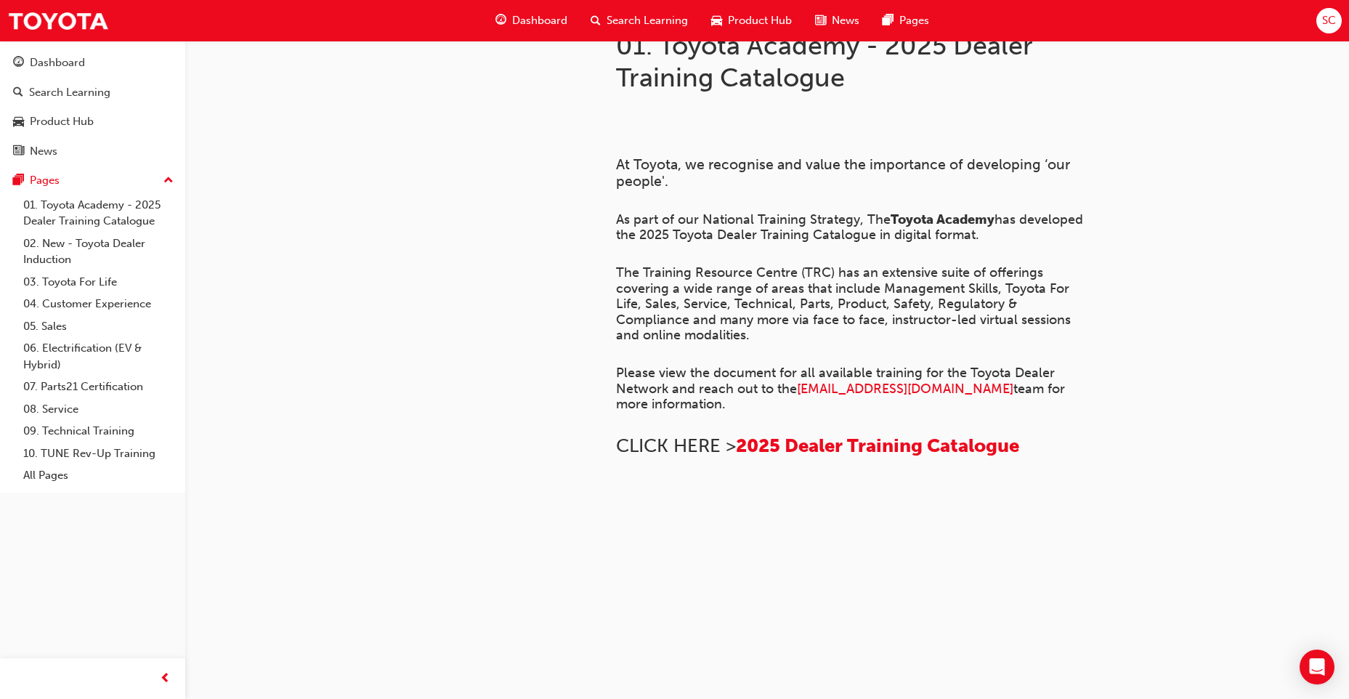
scroll to position [448, 0]
click at [616, 509] on img at bounding box center [616, 509] width 0 height 0
click at [869, 434] on span "2025 Dealer Training Catalogue" at bounding box center [877, 445] width 283 height 23
click at [616, 509] on img at bounding box center [616, 509] width 0 height 0
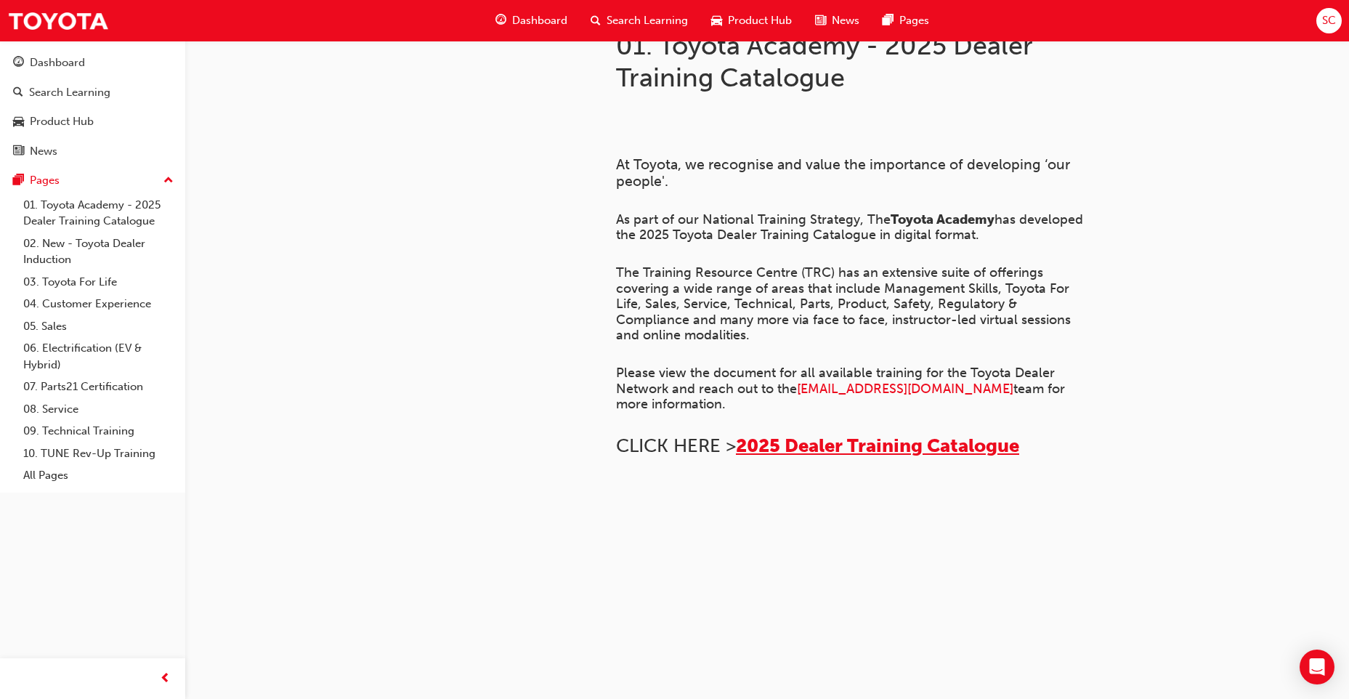
scroll to position [581, 0]
click at [616, 509] on img at bounding box center [616, 509] width 0 height 0
click at [856, 434] on span "2025 Dealer Training Catalogue" at bounding box center [877, 445] width 283 height 23
